Goal: Information Seeking & Learning: Find specific page/section

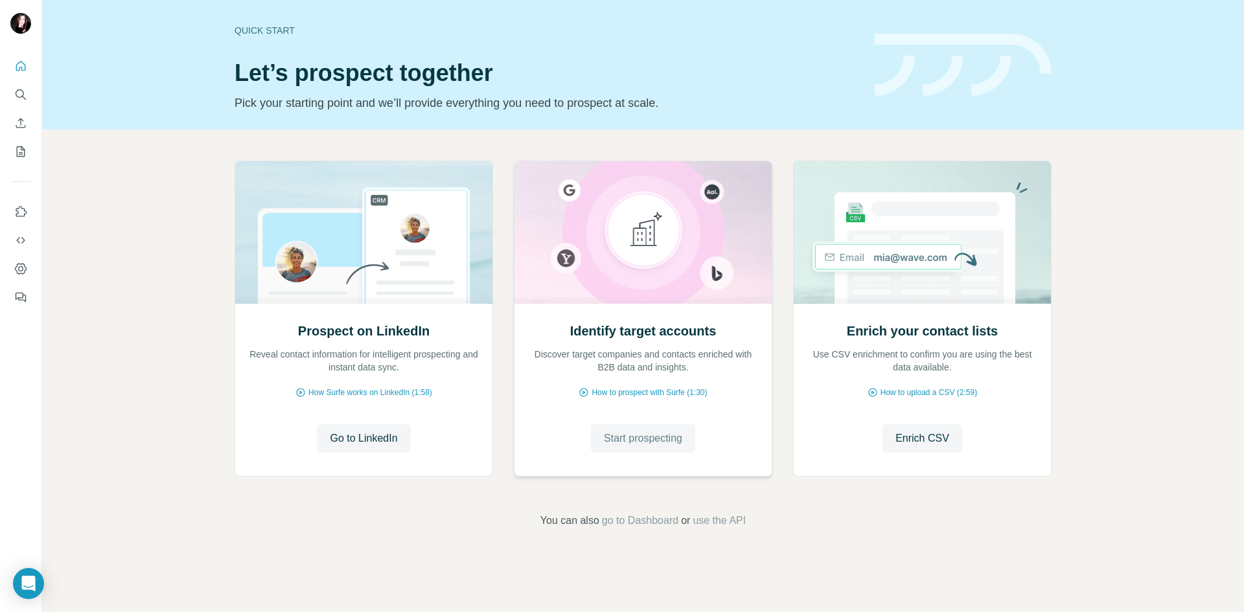
click at [629, 448] on button "Start prospecting" at bounding box center [643, 438] width 104 height 28
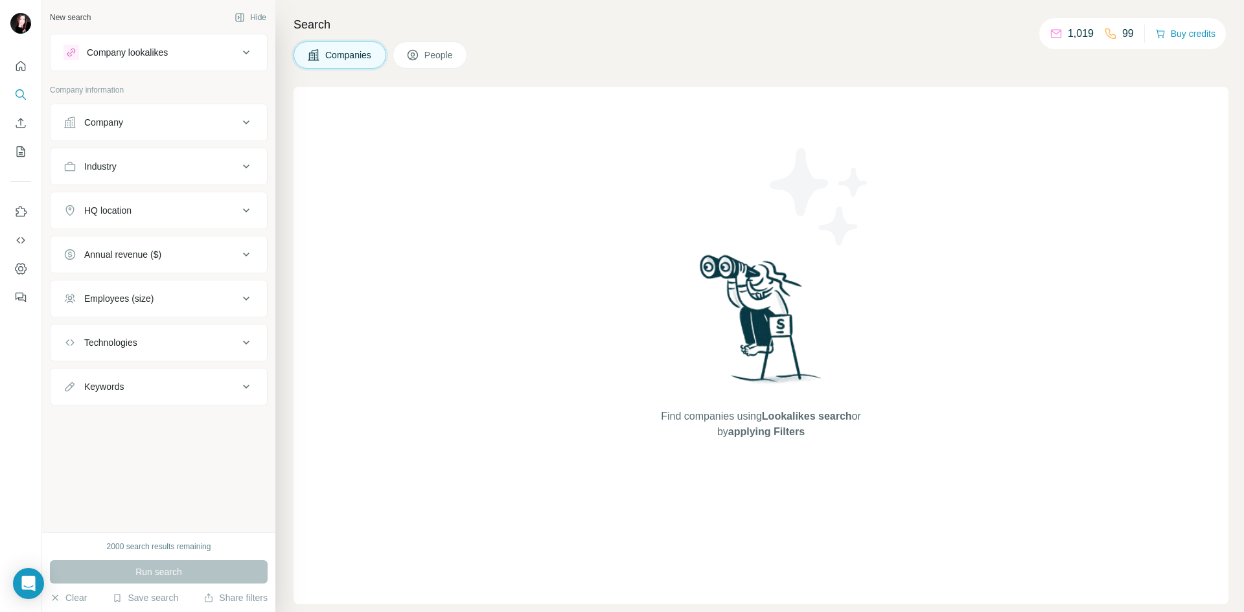
click at [434, 53] on span "People" at bounding box center [439, 55] width 30 height 13
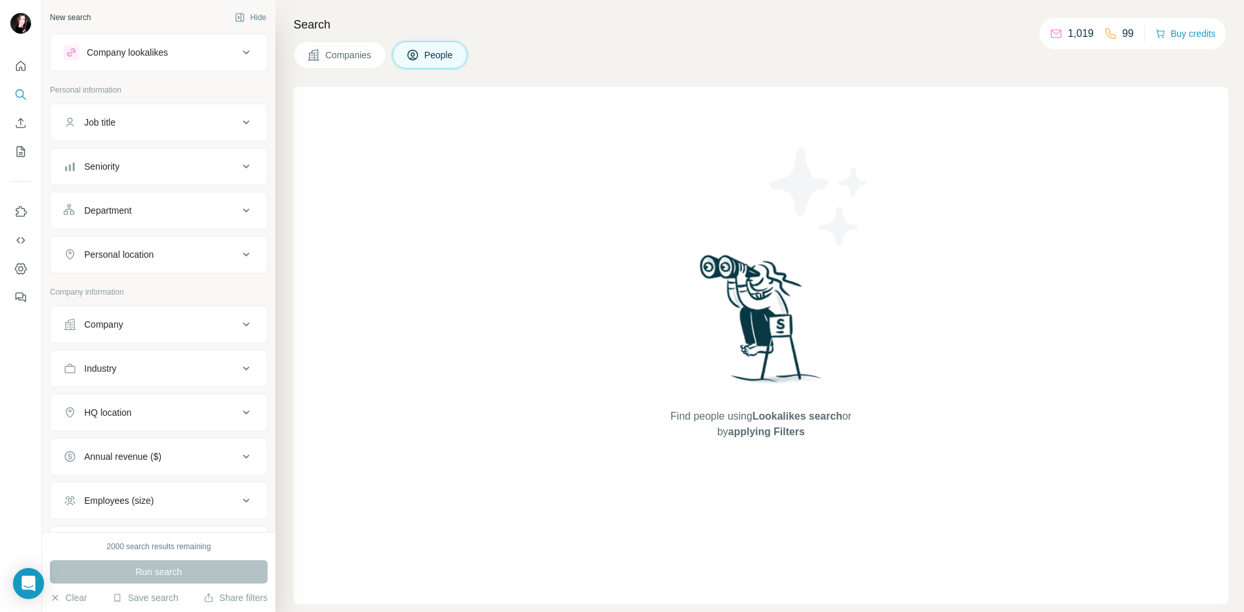
click at [137, 116] on div "Job title" at bounding box center [150, 122] width 175 height 13
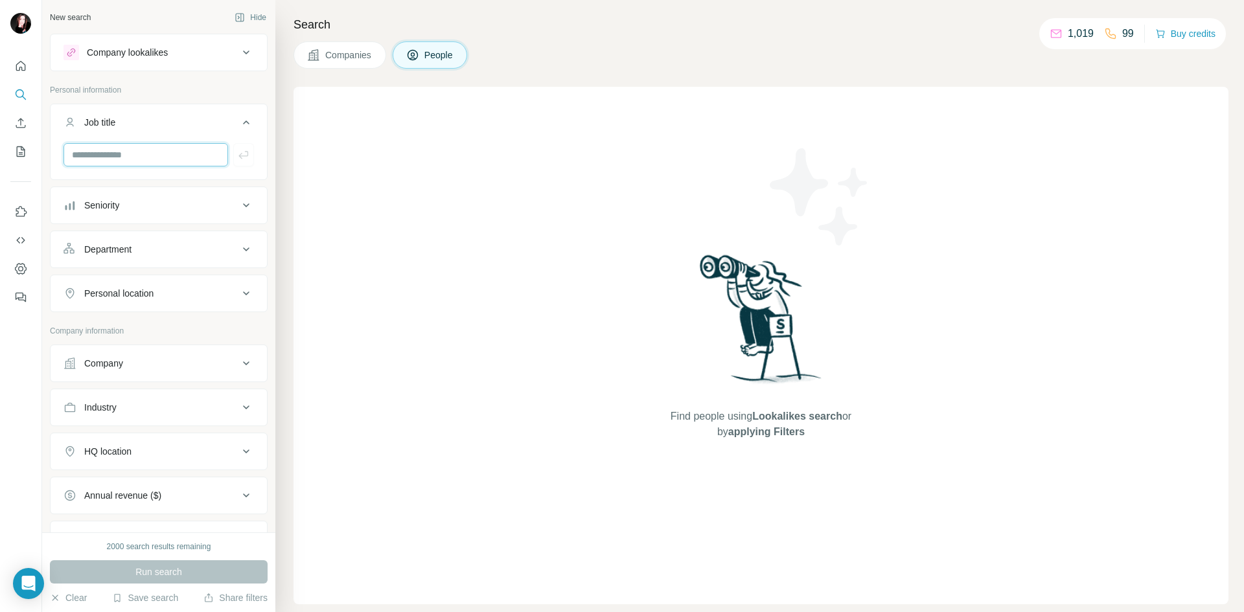
click at [139, 162] on input "text" at bounding box center [145, 154] width 165 height 23
type input "*****"
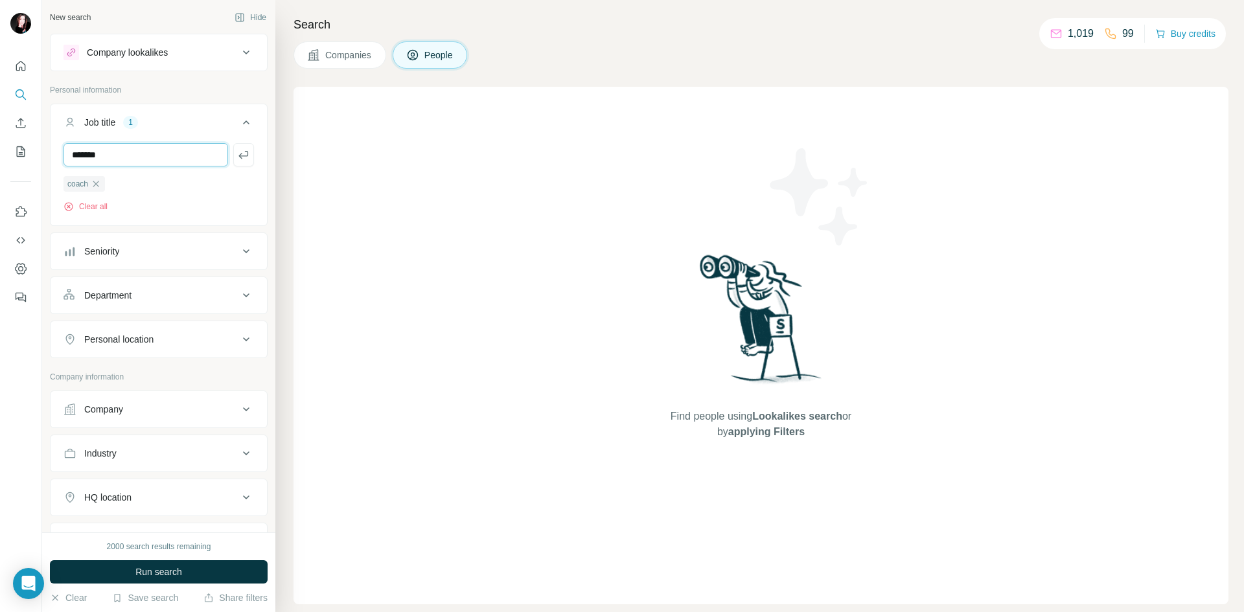
type input "*******"
type input "******"
type input "**********"
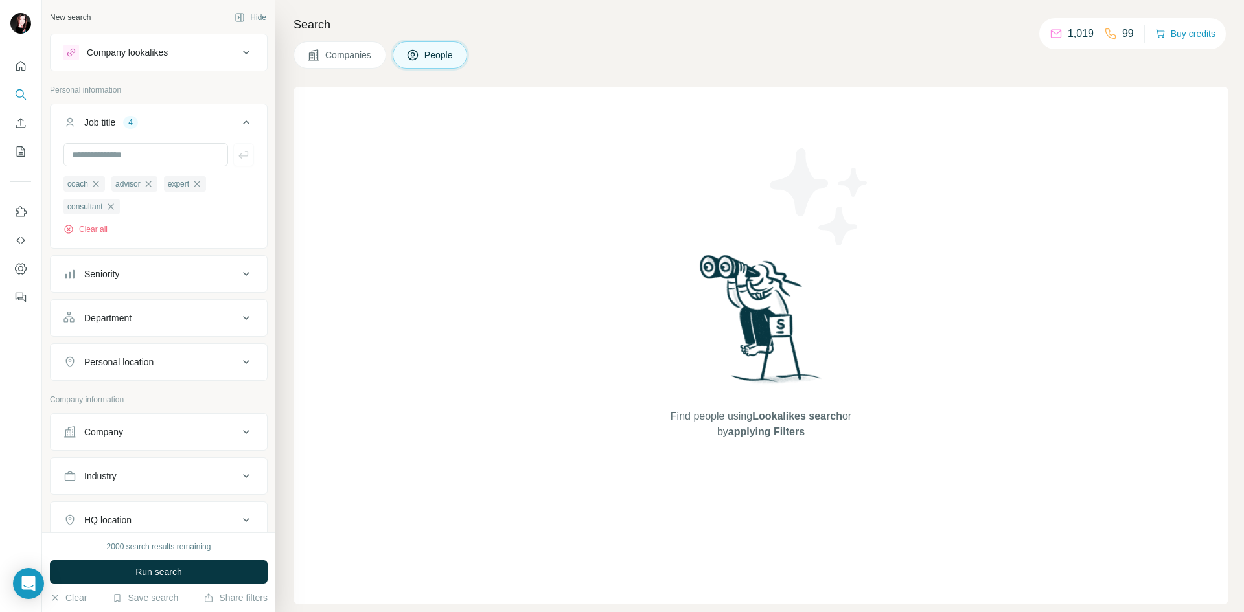
click at [151, 271] on div "Seniority" at bounding box center [150, 273] width 175 height 13
click at [204, 277] on div "Seniority" at bounding box center [150, 273] width 175 height 13
click at [175, 376] on button "Personal location" at bounding box center [159, 362] width 216 height 31
click at [151, 396] on input "text" at bounding box center [158, 394] width 190 height 23
type input "**********"
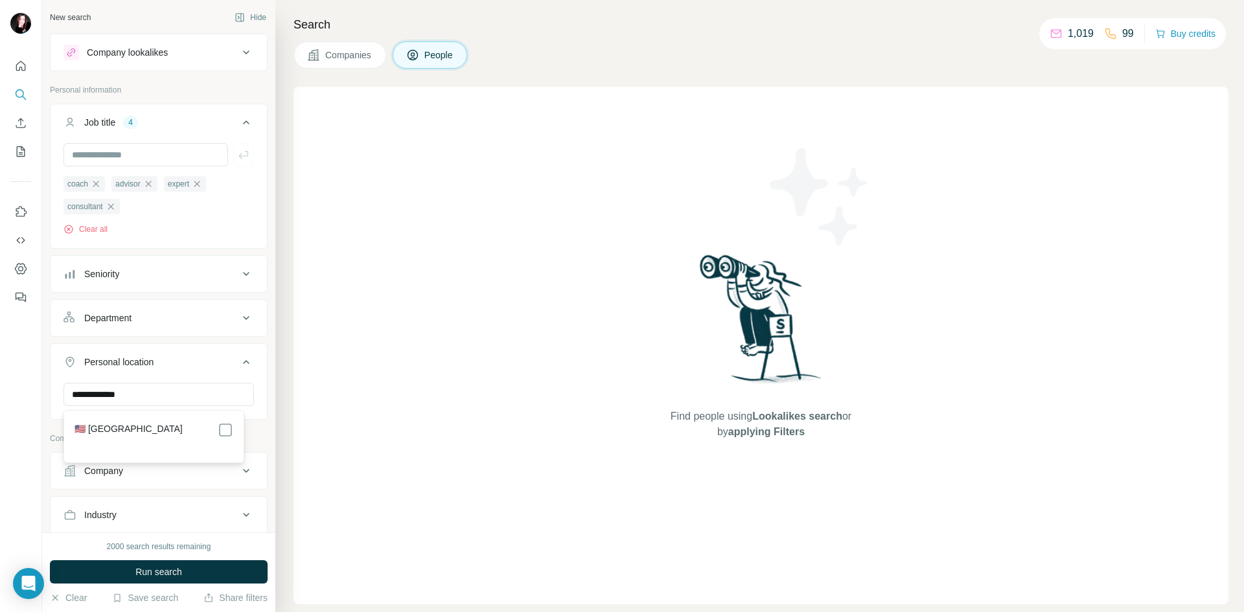
click at [174, 436] on div "🇺🇸 United States" at bounding box center [153, 430] width 159 height 16
click at [175, 426] on div "🇺🇸 United States" at bounding box center [153, 430] width 159 height 16
drag, startPoint x: 118, startPoint y: 430, endPoint x: 126, endPoint y: 430, distance: 8.4
click at [121, 430] on label "🇺🇸 United States" at bounding box center [128, 430] width 108 height 16
click at [295, 459] on div "Find people using Lookalikes search or by applying Filters" at bounding box center [760, 345] width 935 height 517
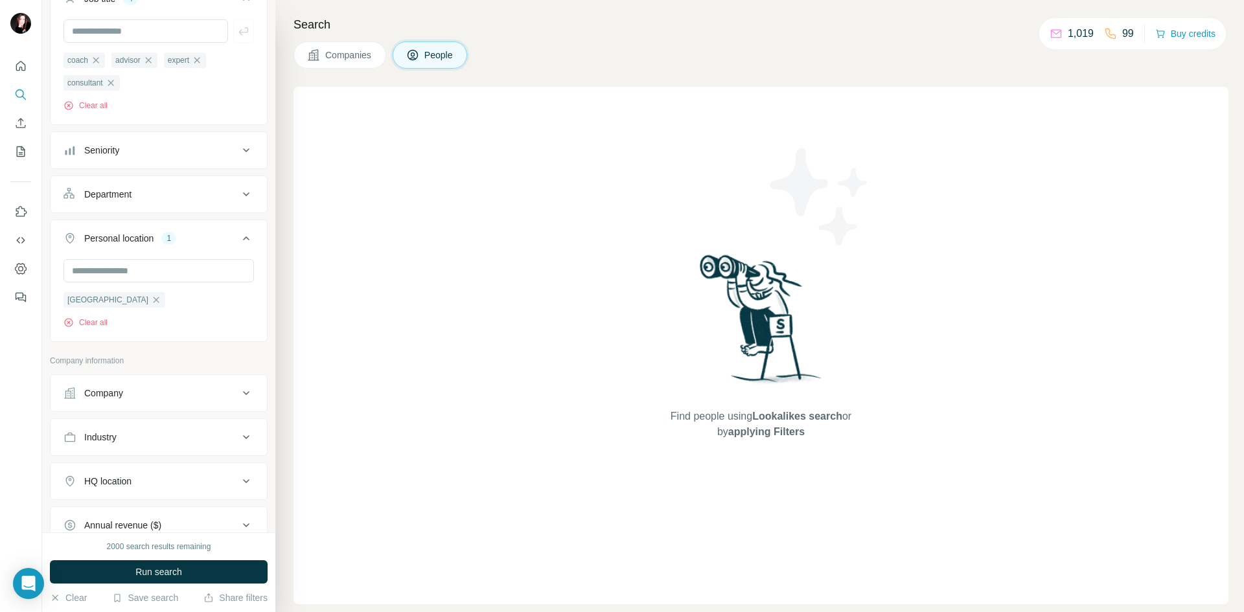
scroll to position [194, 0]
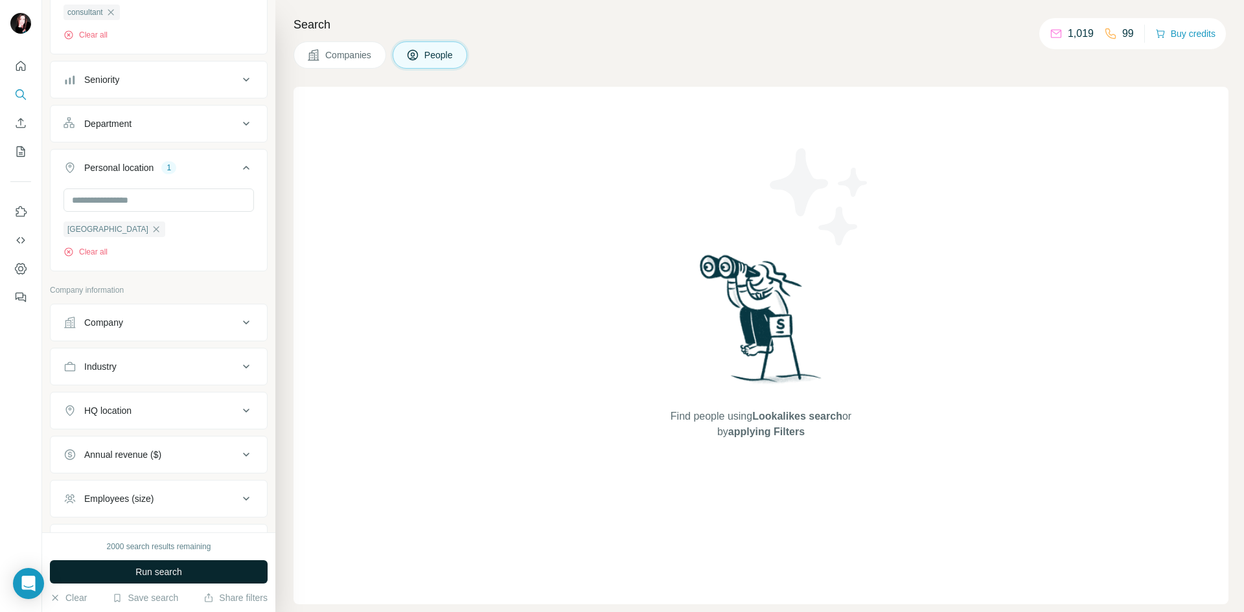
click at [155, 578] on button "Run search" at bounding box center [159, 571] width 218 height 23
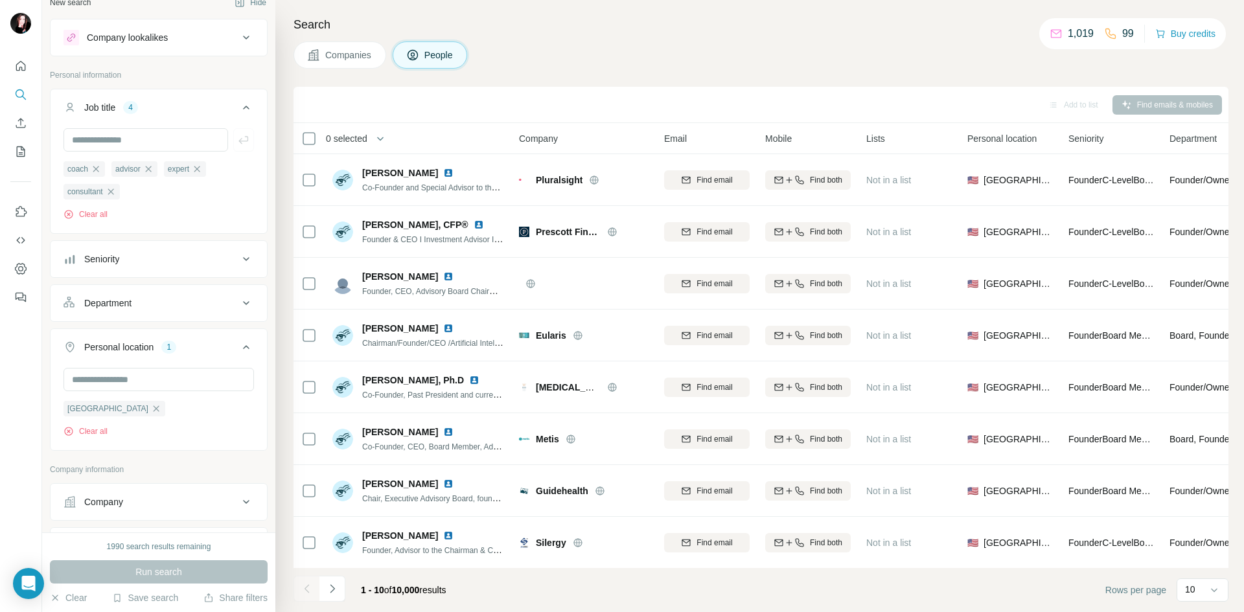
scroll to position [0, 0]
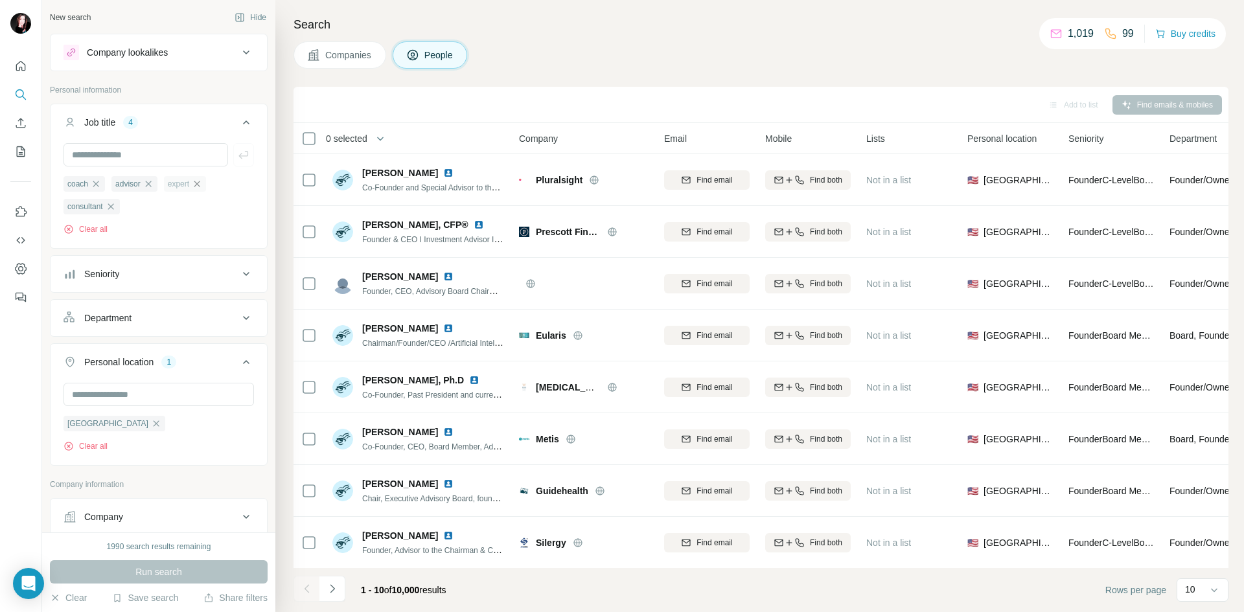
click at [199, 186] on icon "button" at bounding box center [197, 184] width 10 height 10
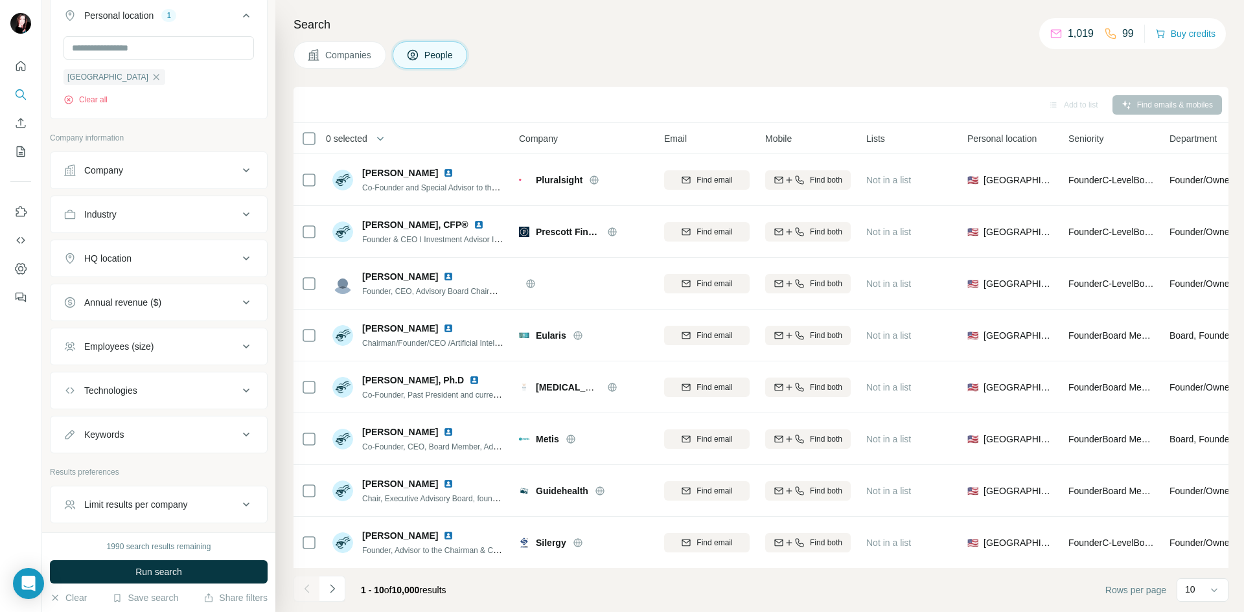
scroll to position [194, 0]
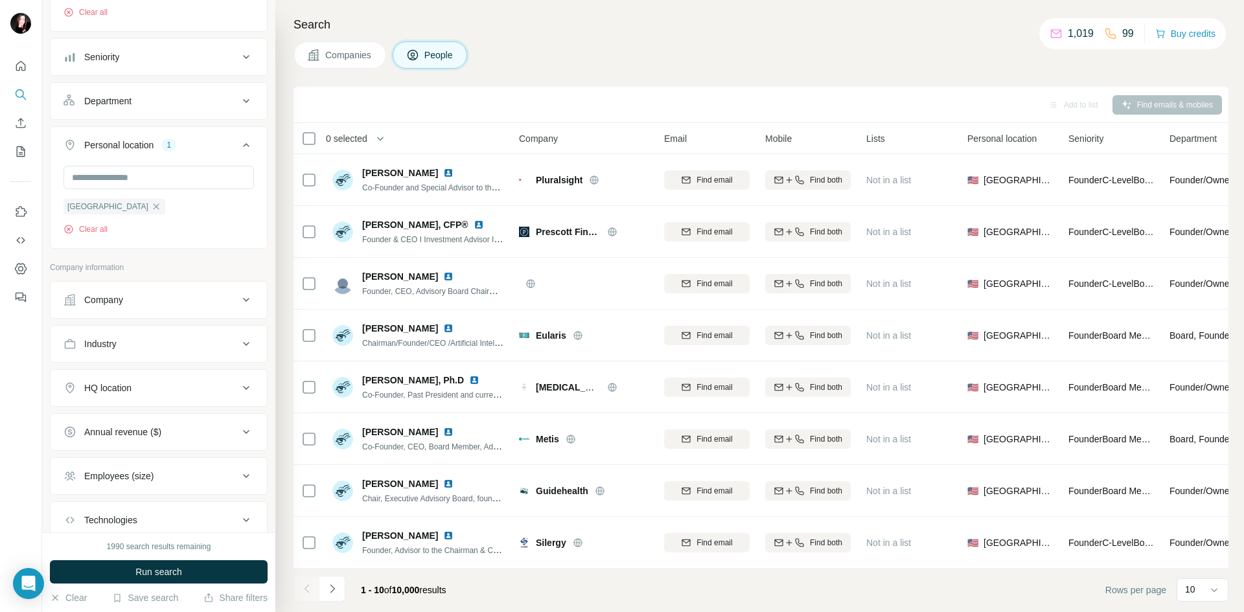
click at [135, 111] on button "Department" at bounding box center [159, 100] width 216 height 31
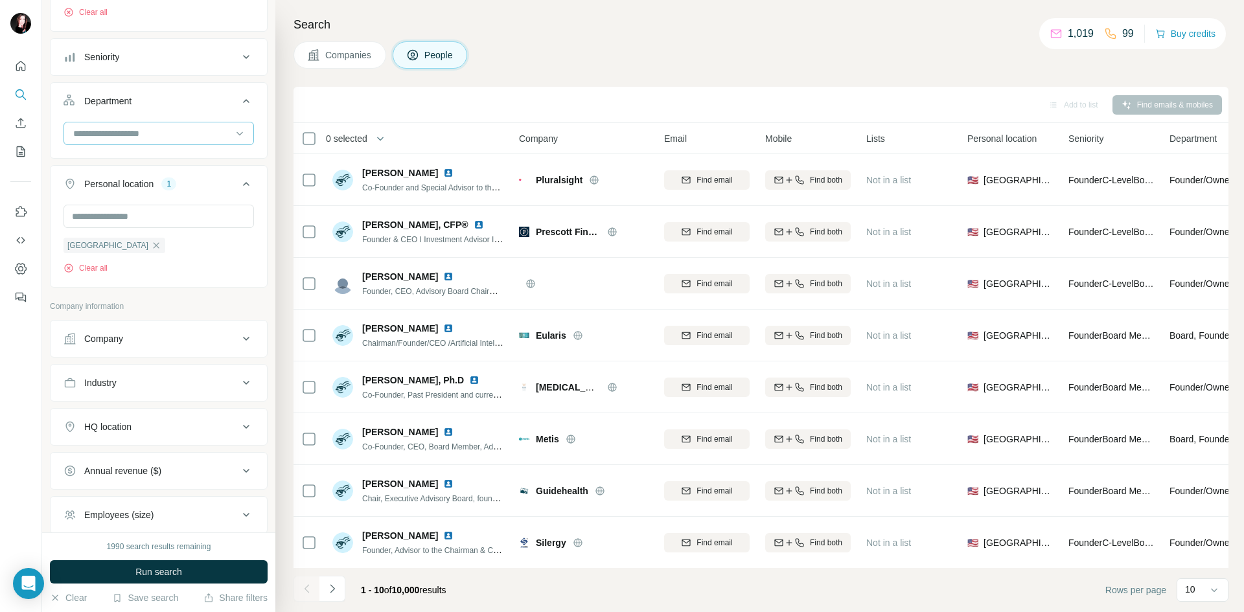
click at [131, 131] on input at bounding box center [152, 133] width 160 height 14
click at [135, 110] on button "Department" at bounding box center [159, 103] width 216 height 36
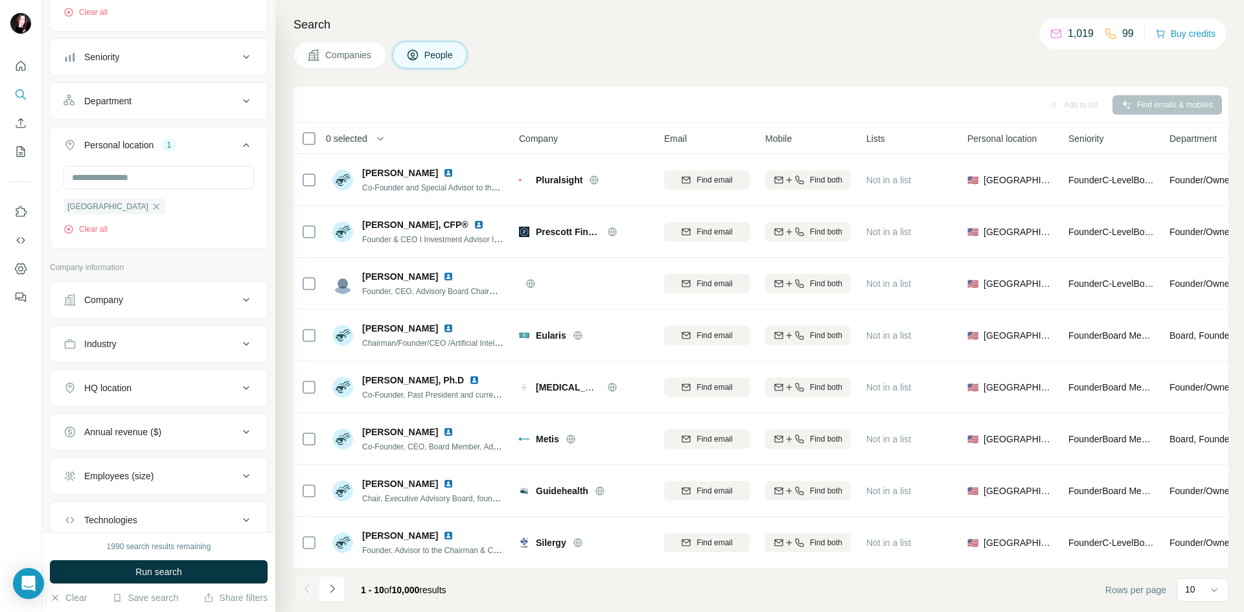
click at [137, 76] on div "Seniority" at bounding box center [159, 57] width 218 height 38
click at [142, 62] on div "Seniority" at bounding box center [150, 57] width 175 height 13
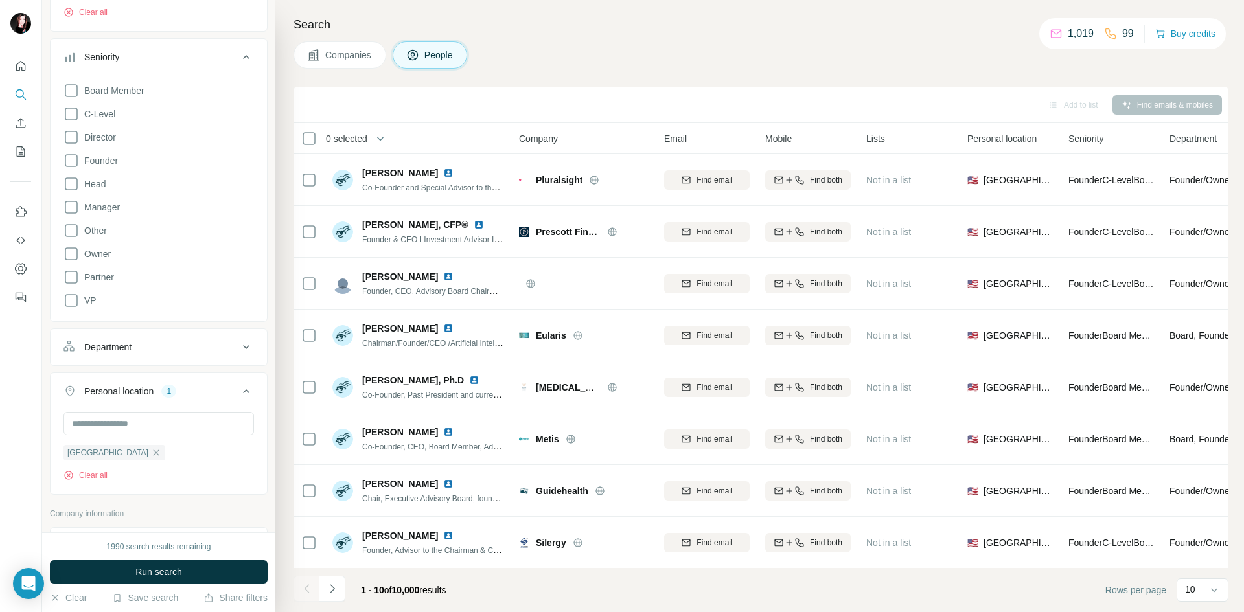
click at [142, 62] on div "Seniority" at bounding box center [150, 57] width 175 height 13
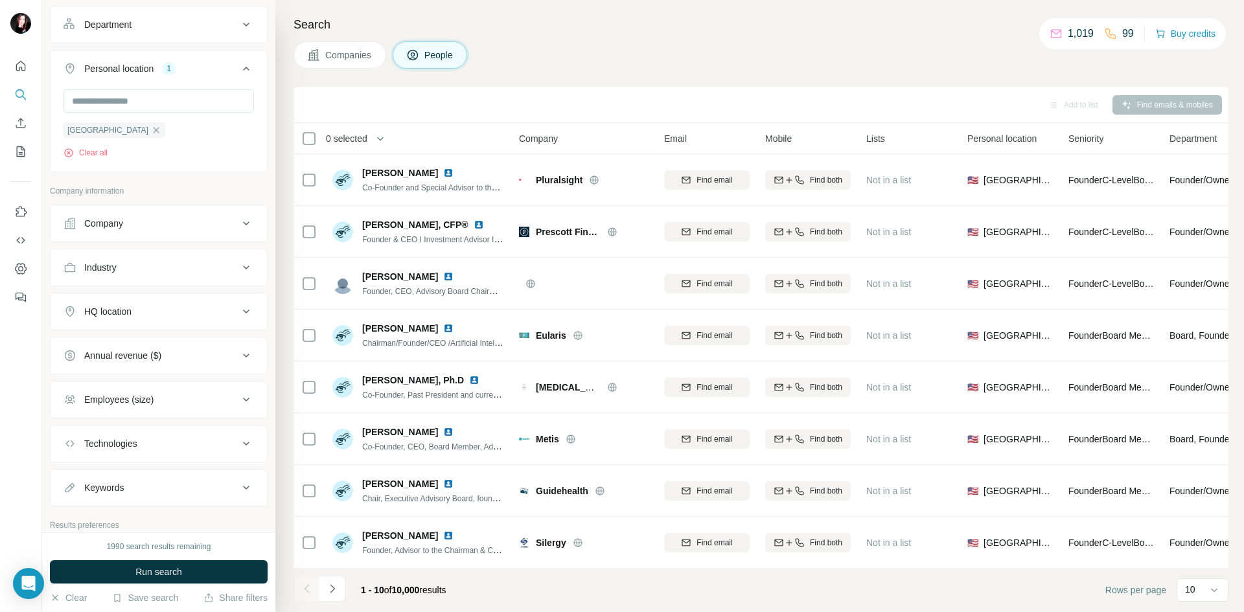
scroll to position [324, 0]
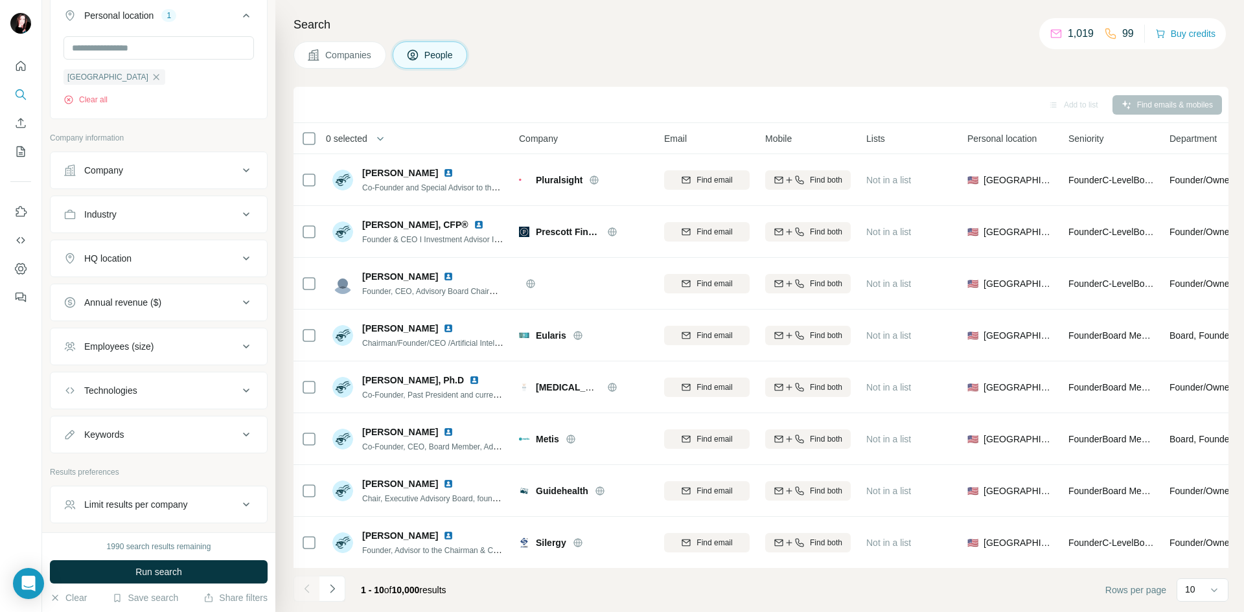
click at [157, 390] on div "Technologies" at bounding box center [150, 390] width 175 height 13
click at [142, 409] on button "Technologies" at bounding box center [159, 393] width 216 height 36
click at [136, 385] on div "Technologies" at bounding box center [110, 390] width 53 height 13
click at [109, 430] on input "text" at bounding box center [158, 422] width 190 height 23
type input "******"
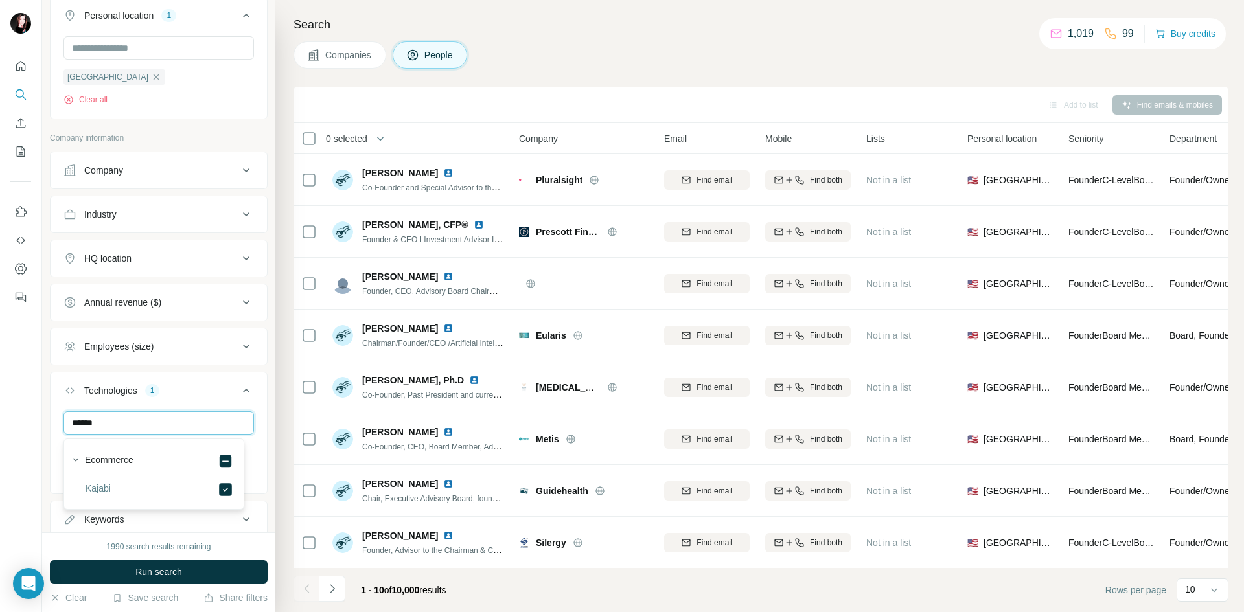
click at [106, 419] on input "******" at bounding box center [158, 422] width 190 height 23
drag, startPoint x: 123, startPoint y: 425, endPoint x: 99, endPoint y: 429, distance: 24.3
click at [43, 420] on div "New search Hide Company lookalikes Personal information Job title 3 coach advis…" at bounding box center [158, 266] width 233 height 532
click at [208, 562] on button "Run search" at bounding box center [159, 571] width 218 height 23
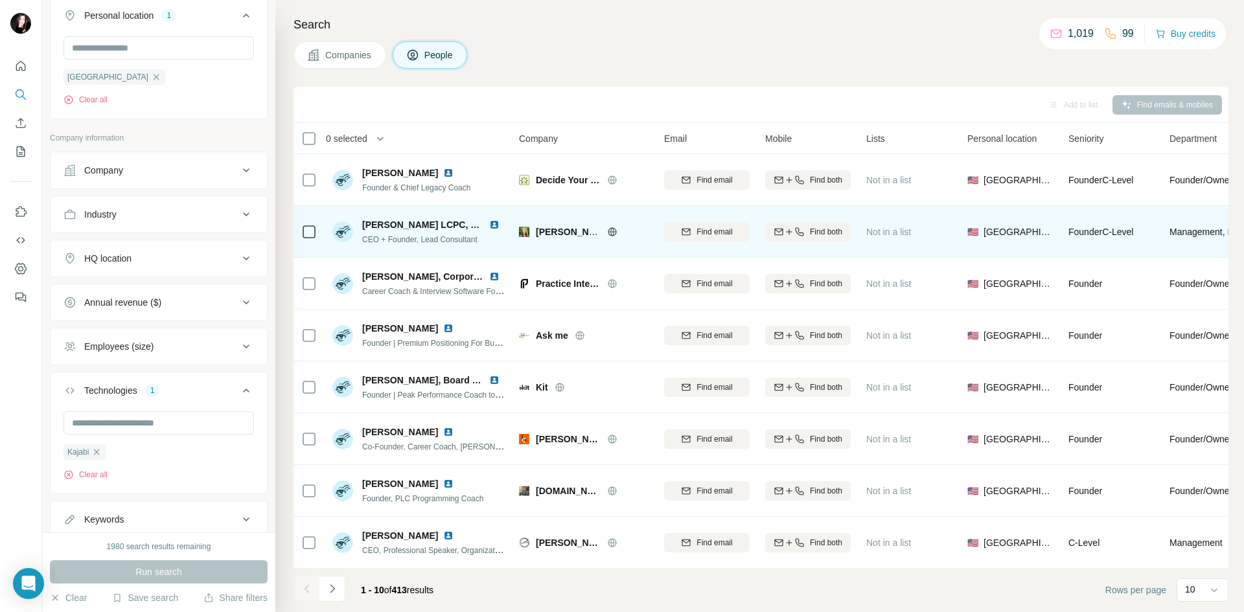
click at [613, 236] on icon at bounding box center [612, 232] width 10 height 10
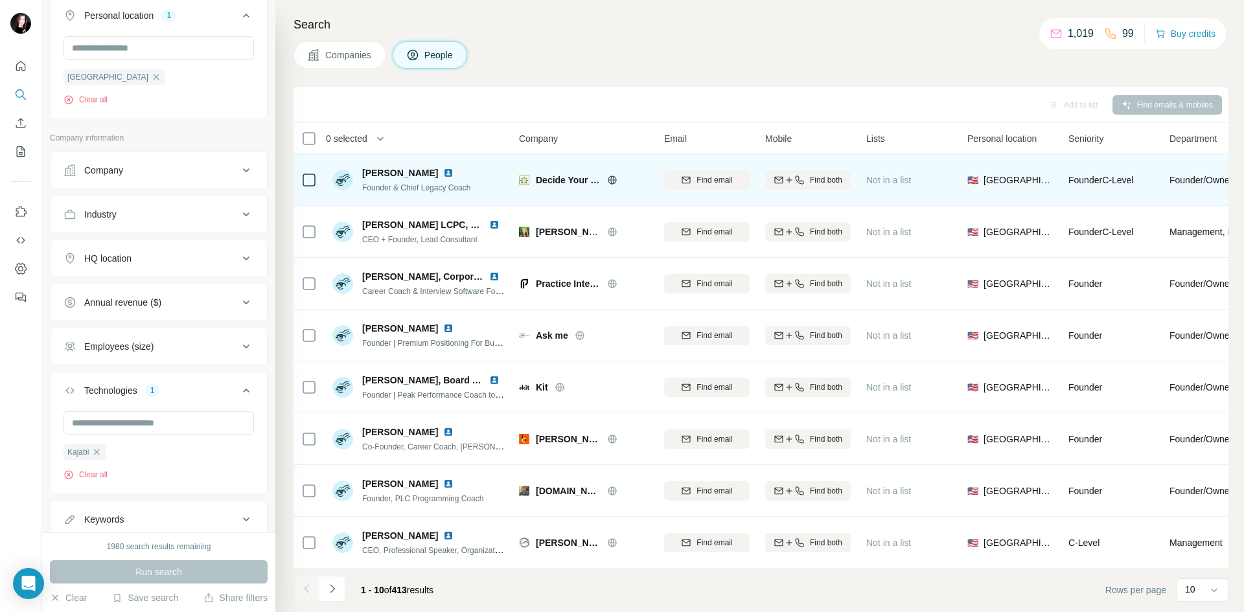
click at [607, 181] on icon at bounding box center [612, 180] width 10 height 10
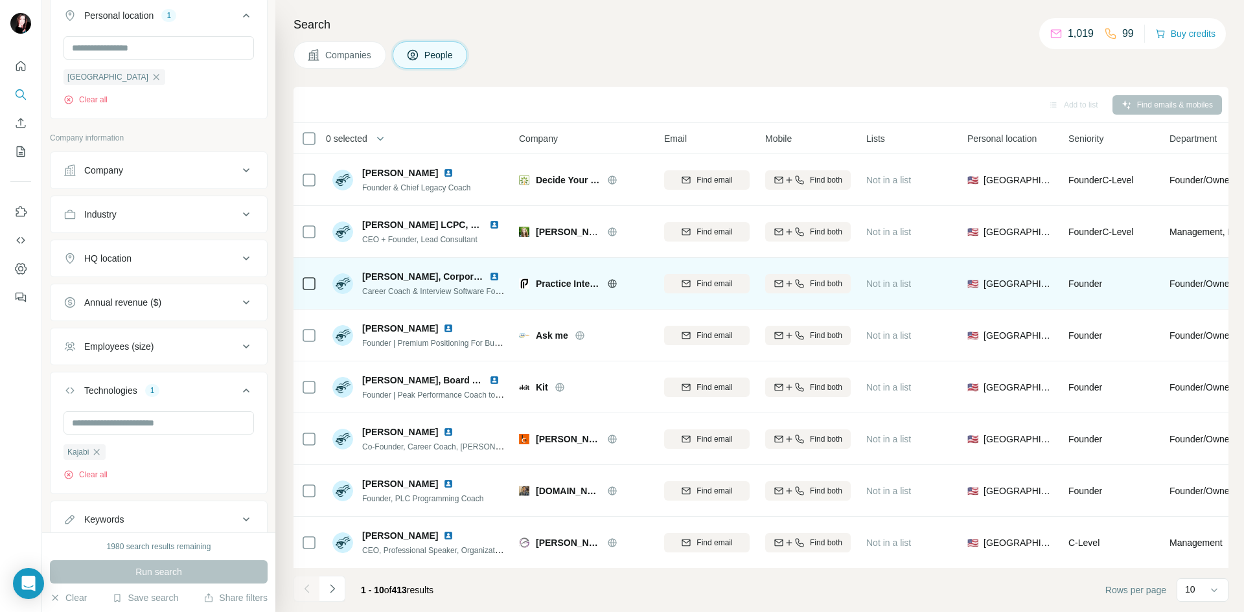
click at [614, 289] on div "Practice Interviews" at bounding box center [592, 283] width 113 height 13
click at [611, 283] on icon at bounding box center [611, 283] width 3 height 8
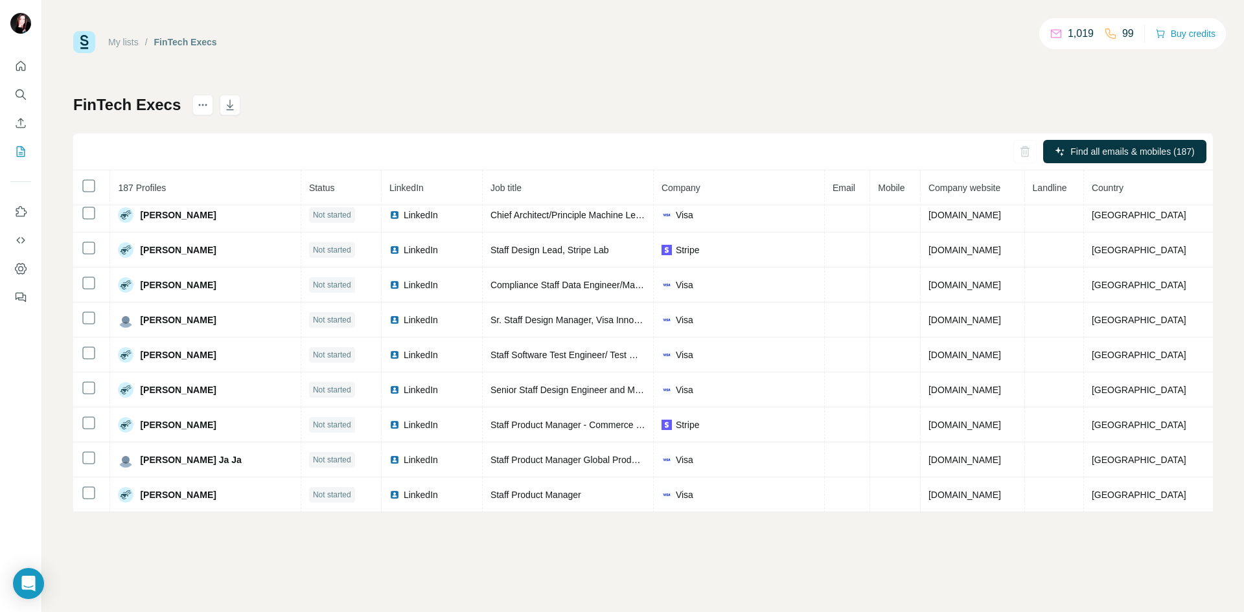
scroll to position [742, 0]
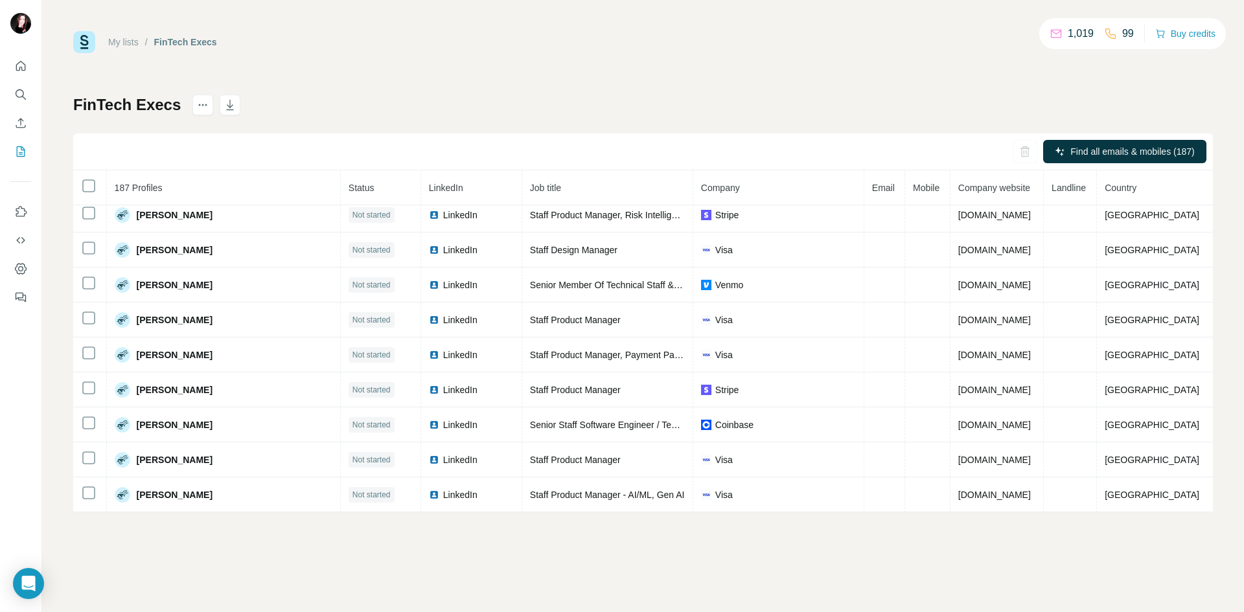
click at [62, 444] on div "My lists / FinTech Execs 1,019 99 Buy credits FinTech Execs Find all emails & m…" at bounding box center [642, 306] width 1201 height 612
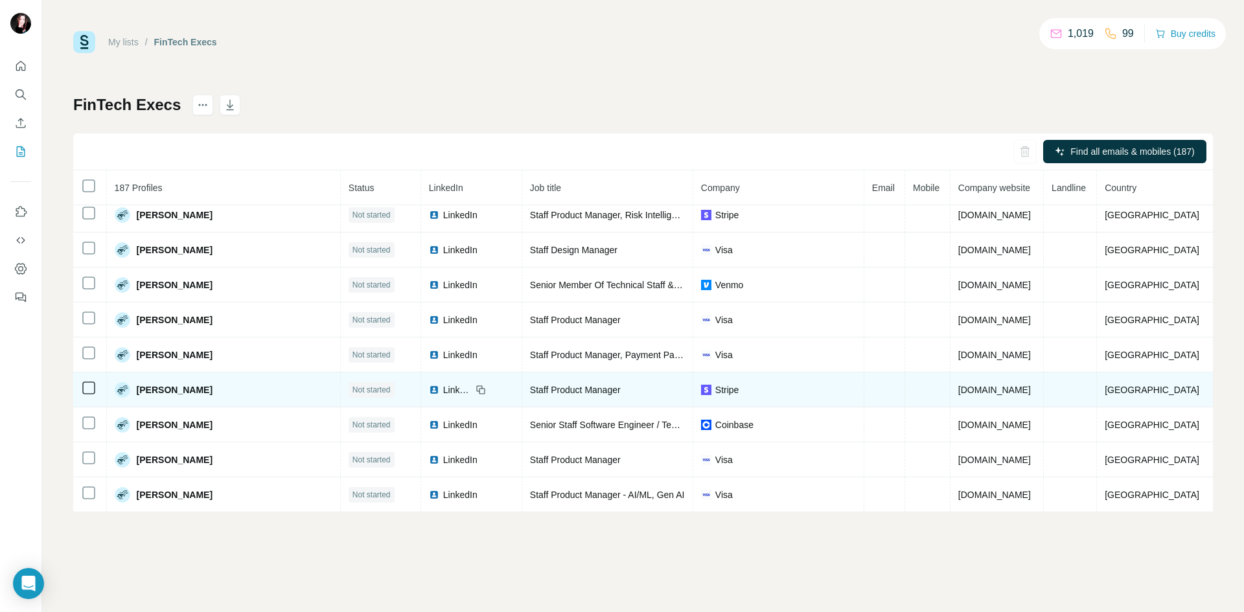
scroll to position [937, 0]
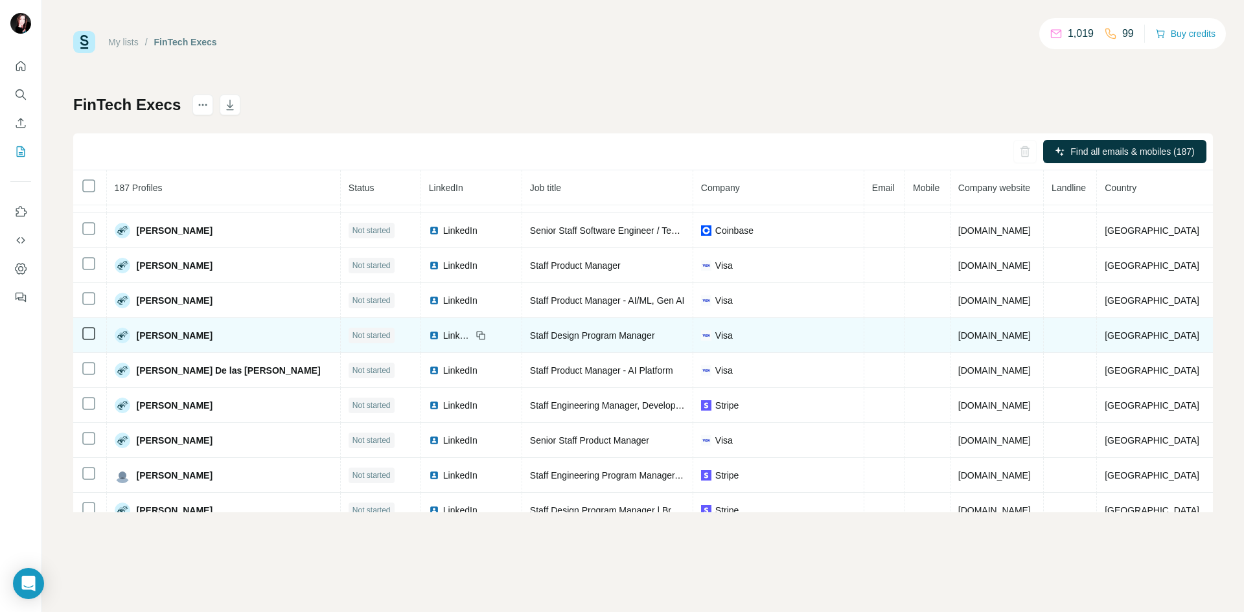
click at [476, 337] on icon at bounding box center [479, 334] width 6 height 6
click at [443, 339] on span "LinkedIn" at bounding box center [457, 335] width 28 height 13
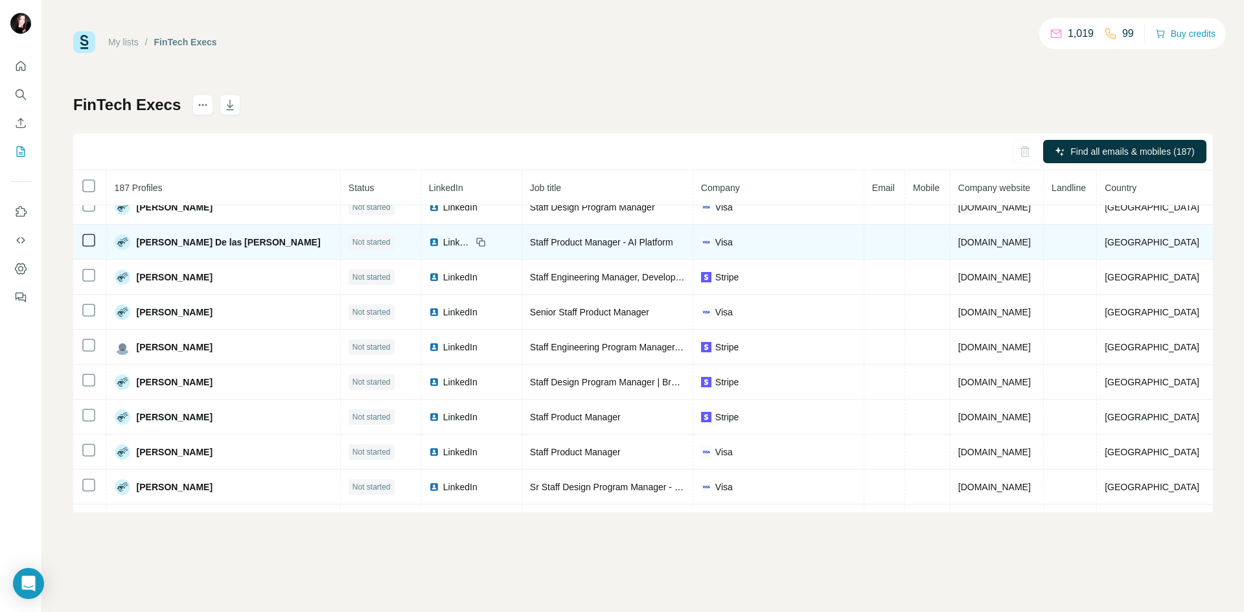
scroll to position [1066, 0]
click at [443, 240] on span "LinkedIn" at bounding box center [457, 240] width 28 height 13
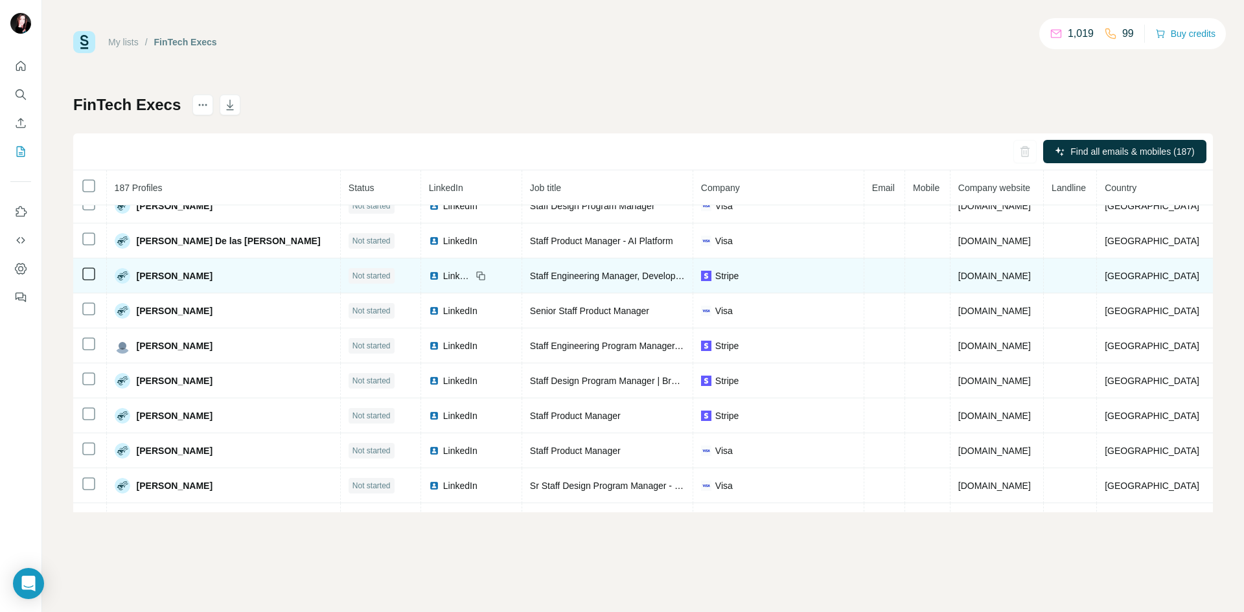
click at [443, 276] on span "LinkedIn" at bounding box center [457, 275] width 28 height 13
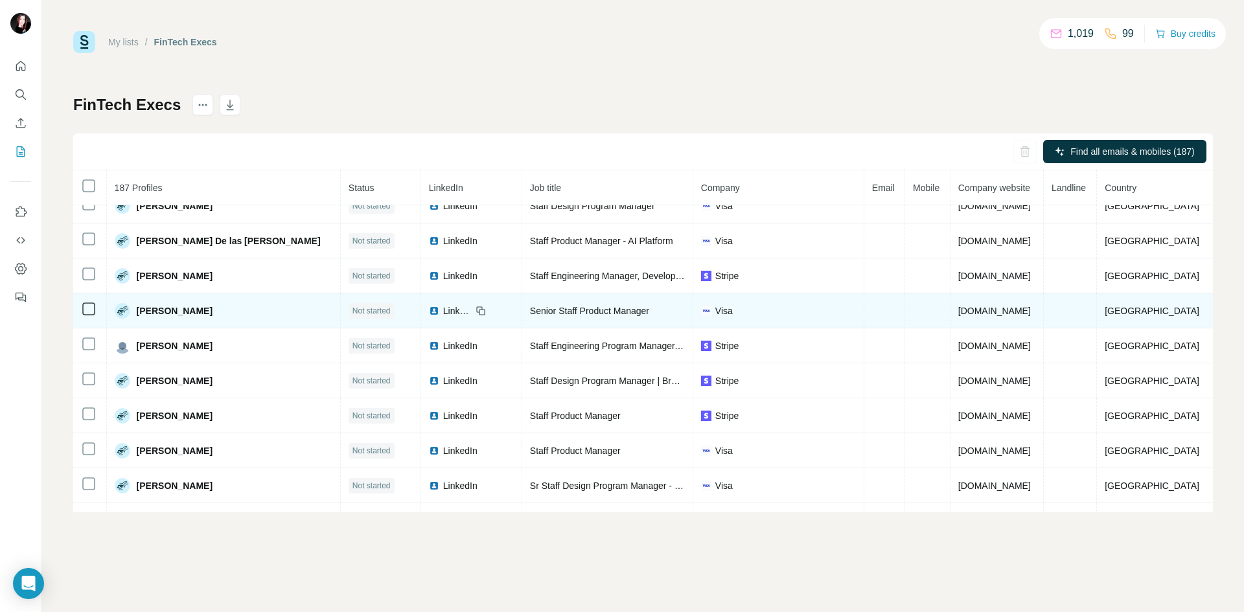
click at [443, 308] on span "LinkedIn" at bounding box center [457, 310] width 28 height 13
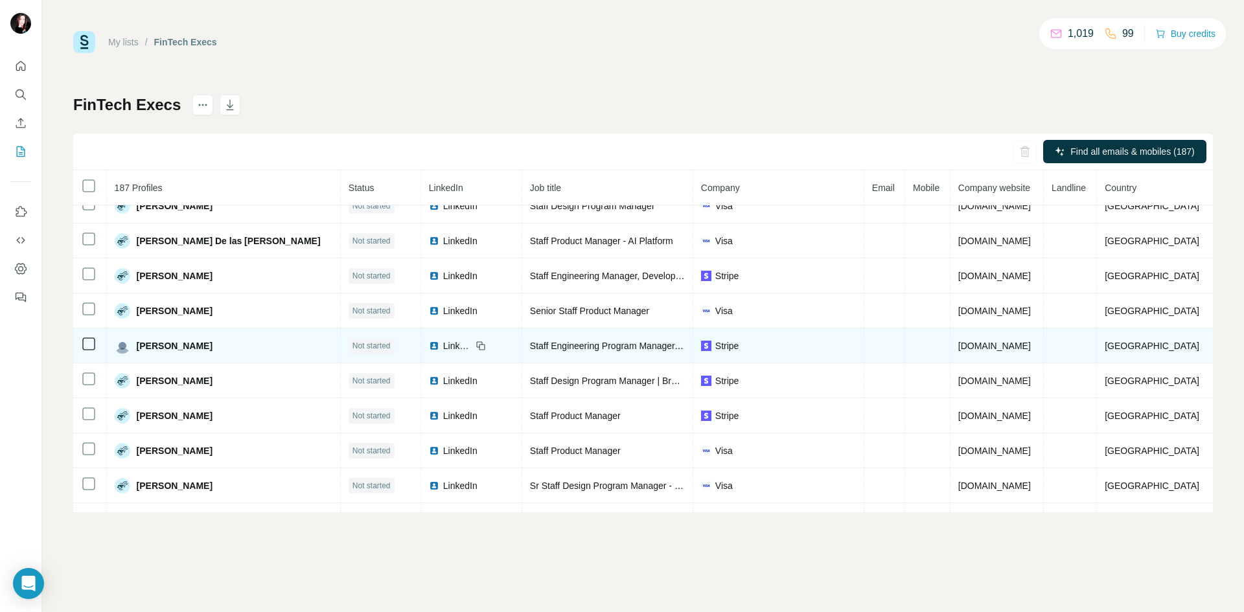
click at [422, 352] on td "LinkedIn" at bounding box center [471, 345] width 101 height 35
click at [443, 346] on span "LinkedIn" at bounding box center [457, 345] width 28 height 13
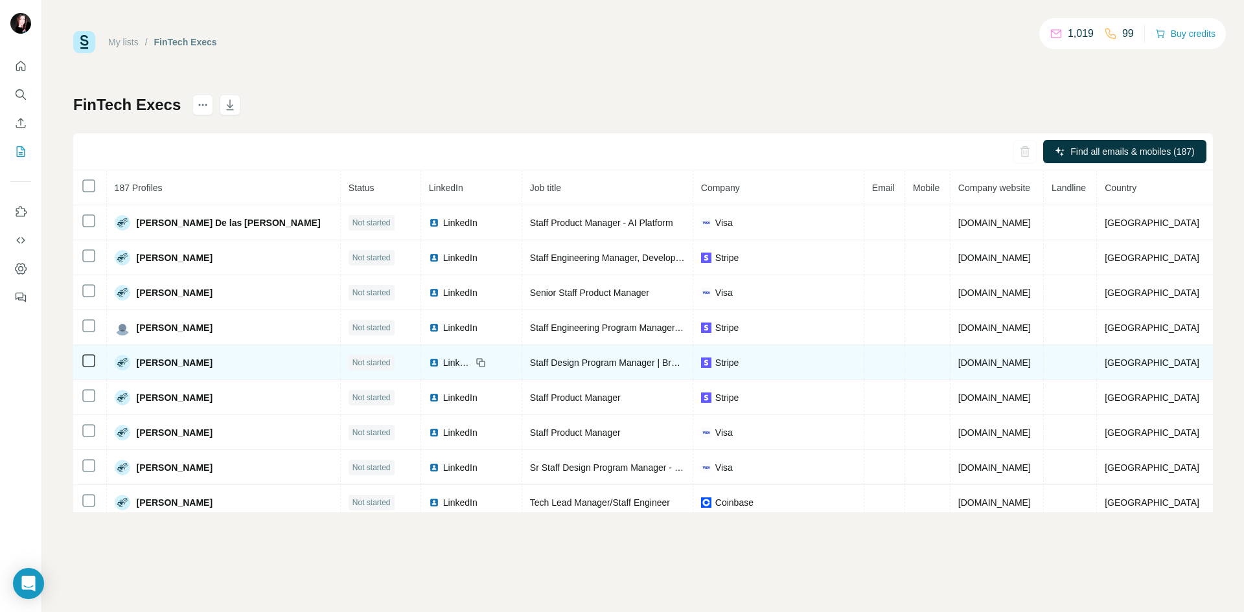
scroll to position [1092, 0]
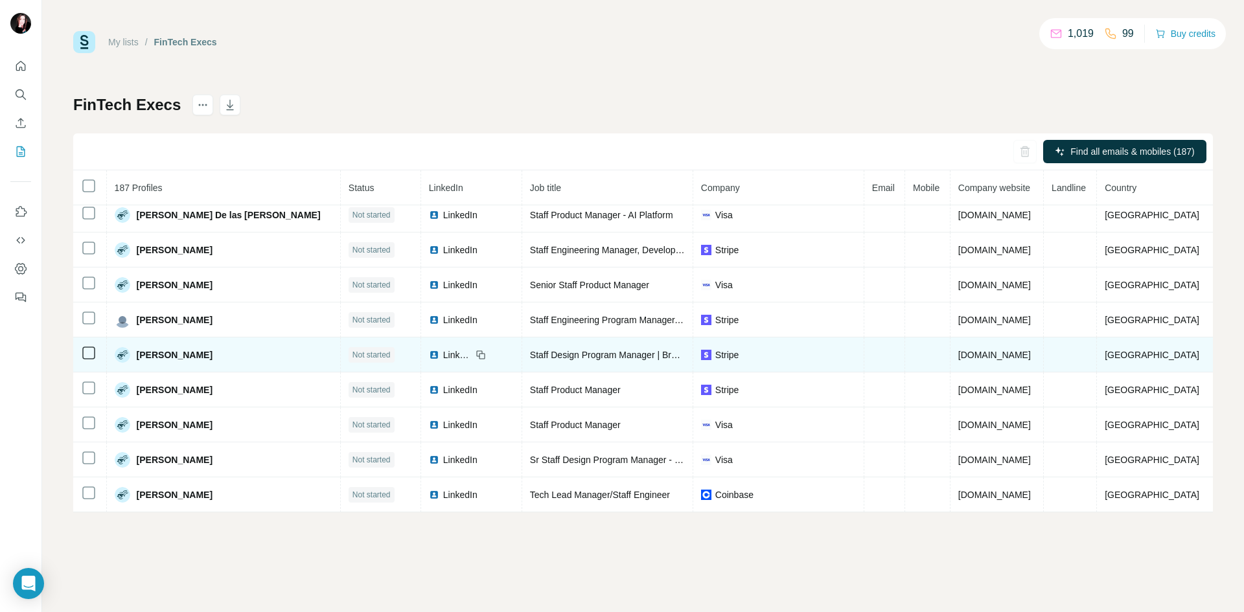
click at [443, 352] on span "LinkedIn" at bounding box center [457, 354] width 28 height 13
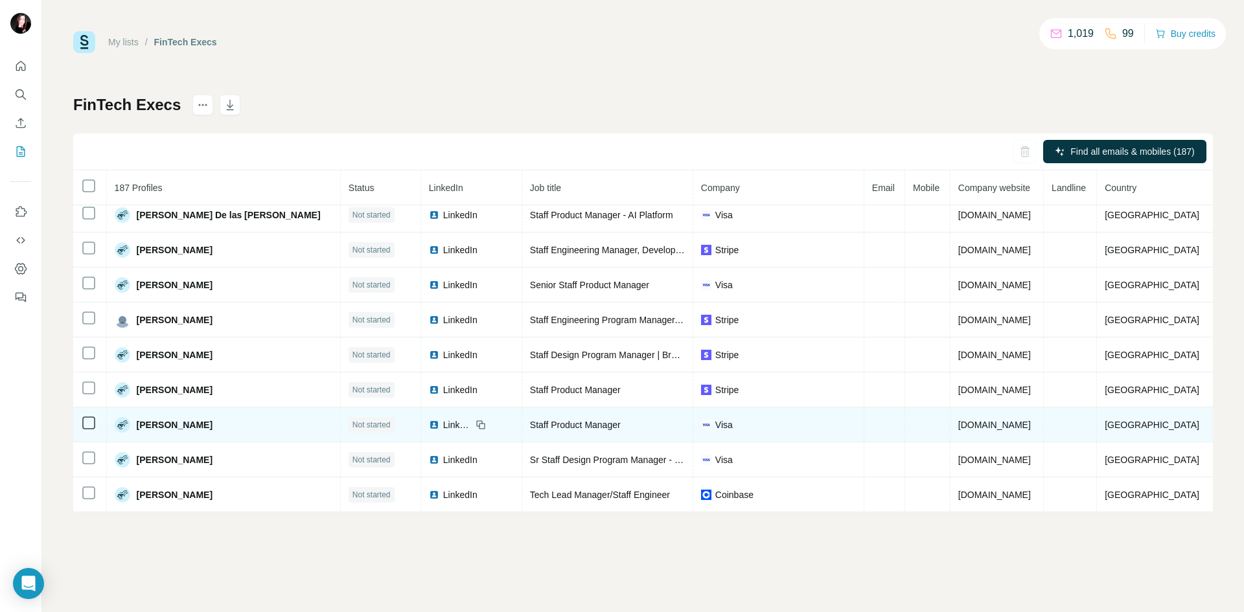
click at [443, 424] on span "LinkedIn" at bounding box center [457, 424] width 28 height 13
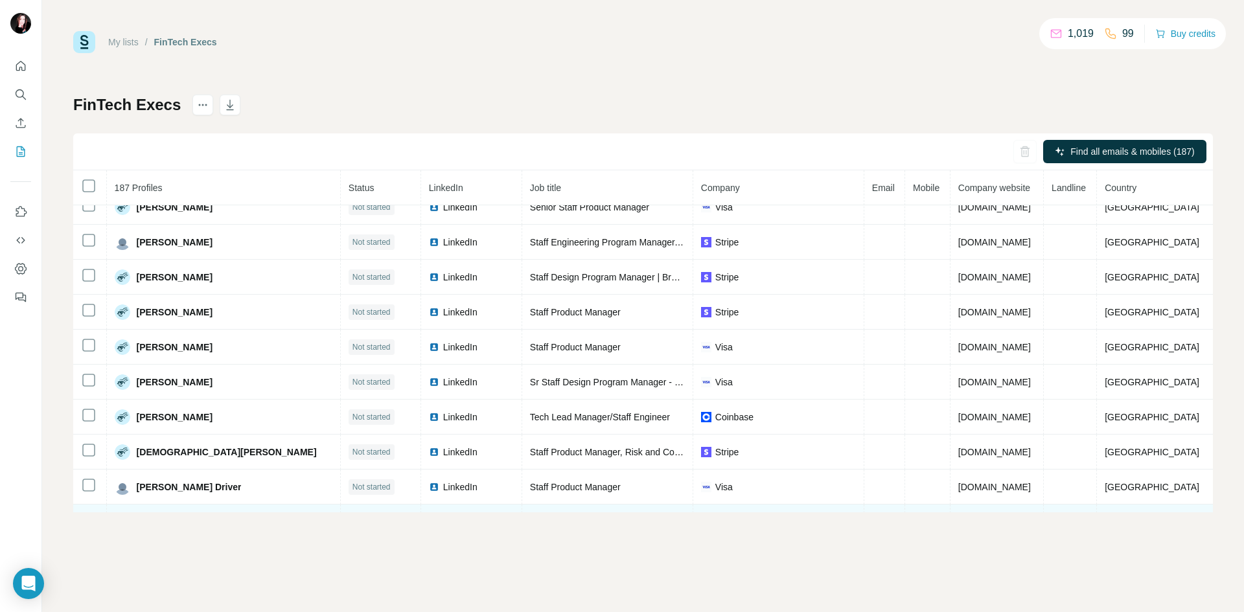
scroll to position [1286, 0]
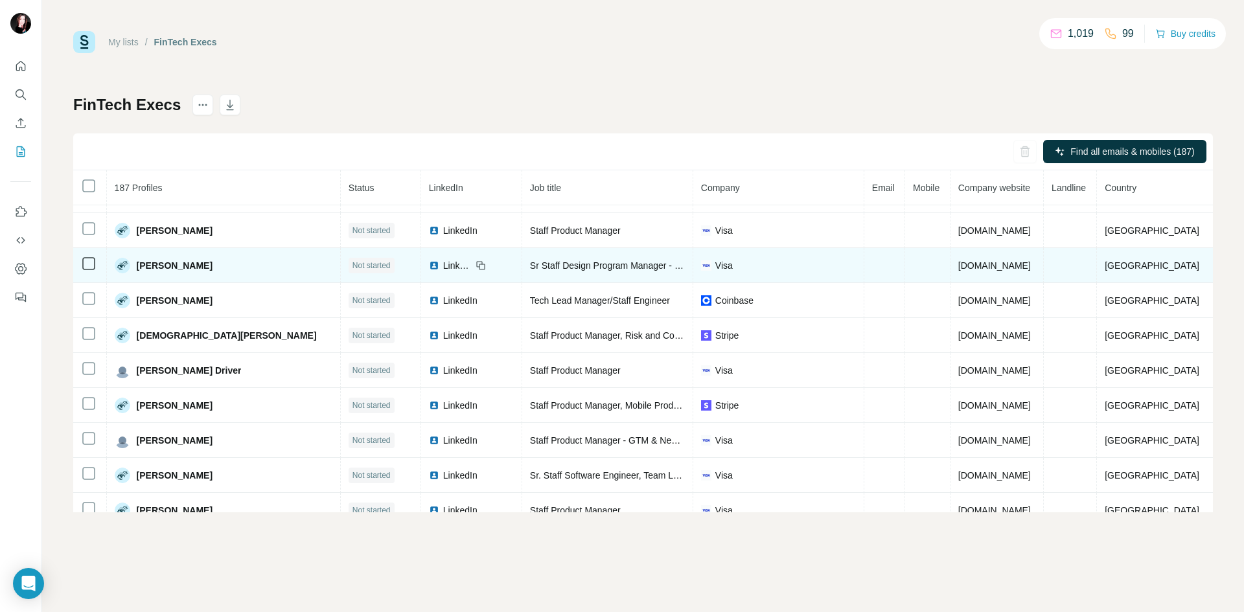
click at [443, 261] on span "LinkedIn" at bounding box center [457, 265] width 28 height 13
click at [443, 268] on span "LinkedIn" at bounding box center [457, 265] width 28 height 13
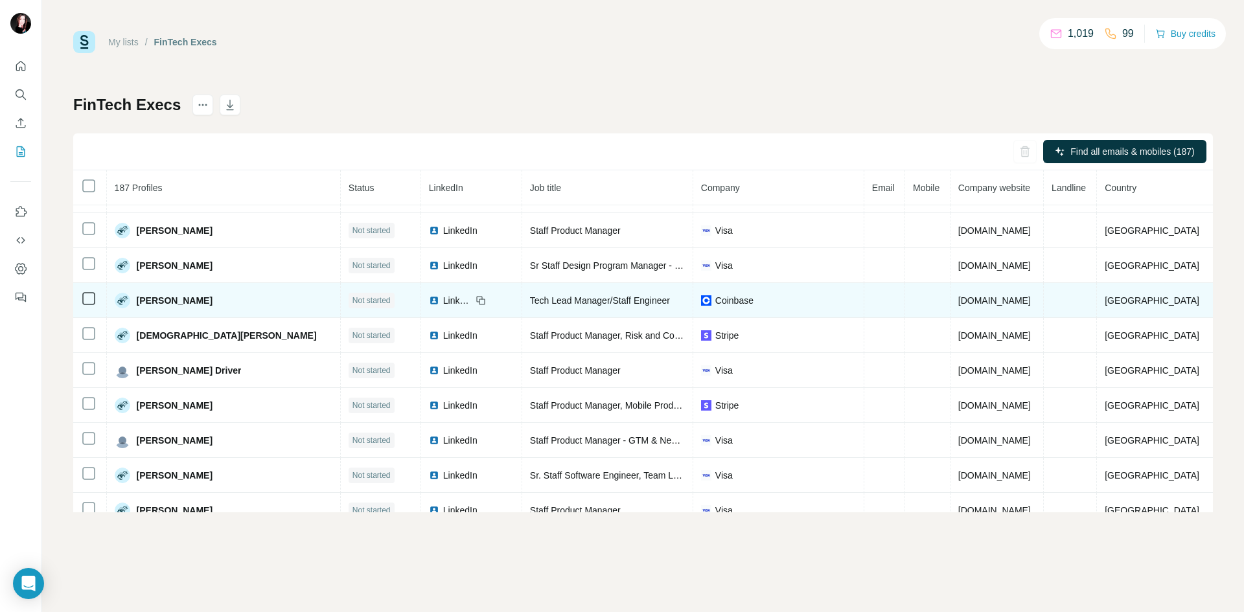
click at [443, 297] on span "LinkedIn" at bounding box center [457, 300] width 28 height 13
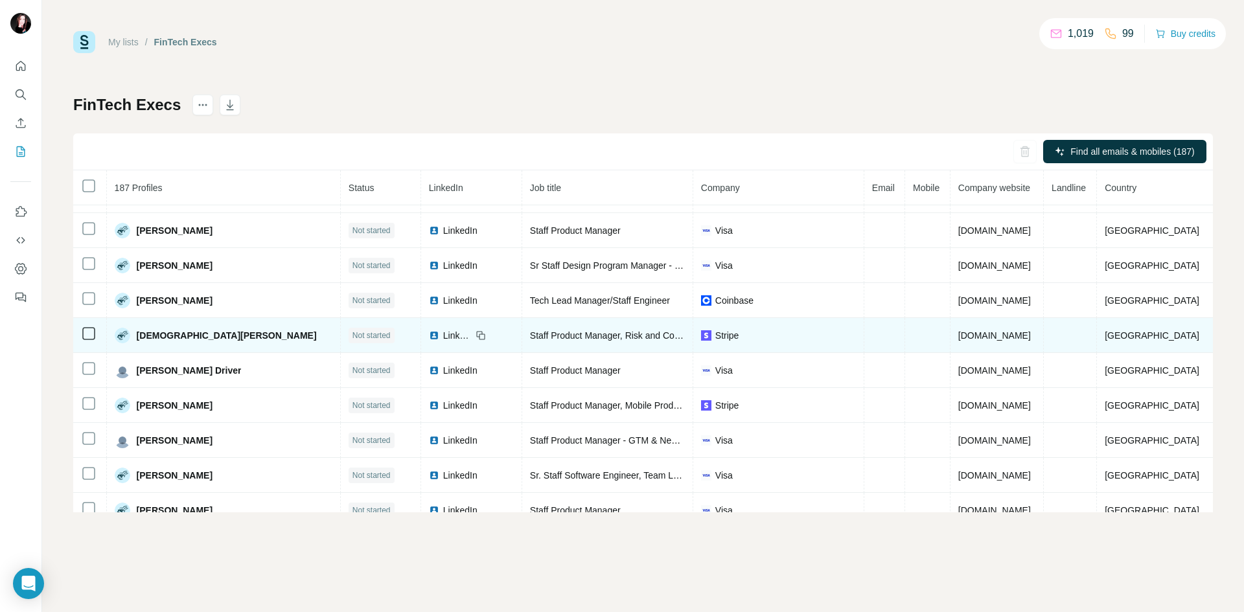
click at [443, 337] on span "LinkedIn" at bounding box center [457, 335] width 28 height 13
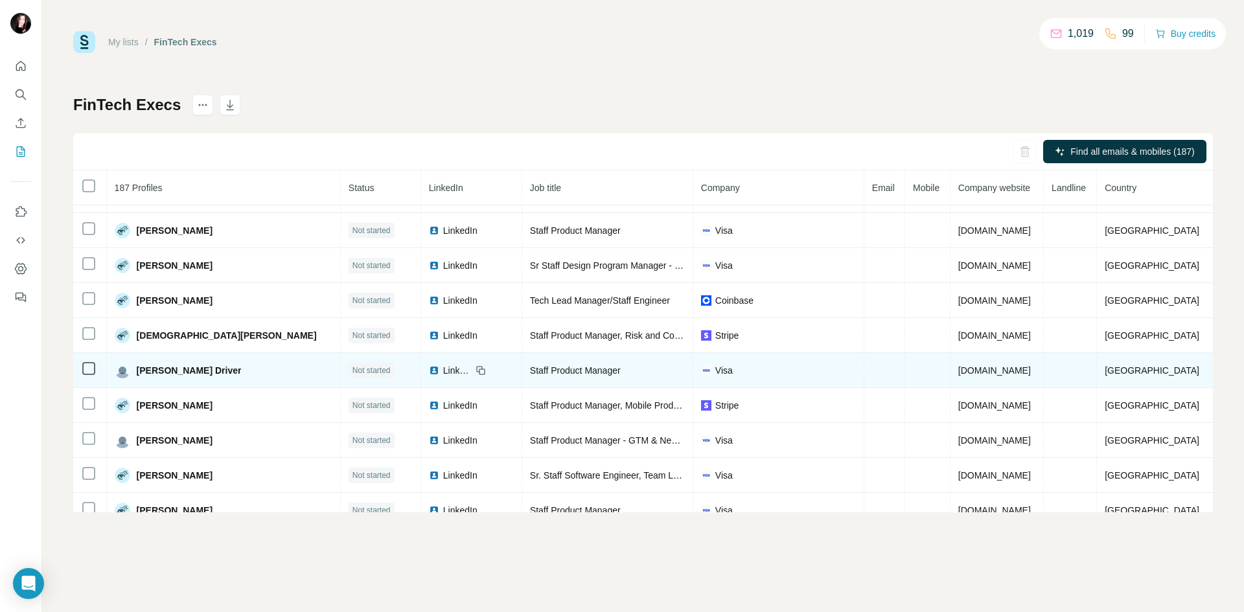
click at [443, 372] on span "LinkedIn" at bounding box center [457, 370] width 28 height 13
